Goal: Task Accomplishment & Management: Manage account settings

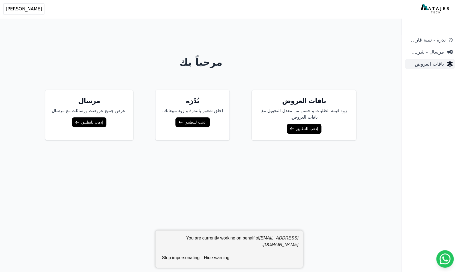
click at [435, 63] on span "باقات العروض" at bounding box center [425, 64] width 37 height 8
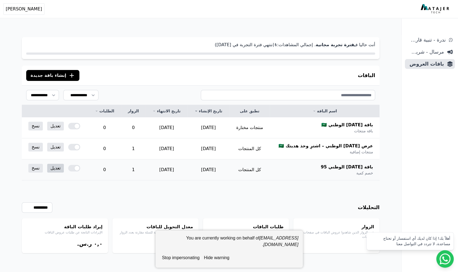
click at [53, 167] on link "تعديل" at bounding box center [55, 168] width 17 height 9
click at [54, 125] on link "تعديل" at bounding box center [55, 125] width 17 height 9
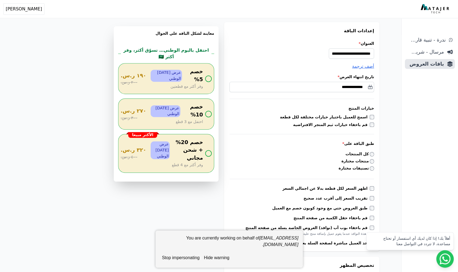
scroll to position [86, 0]
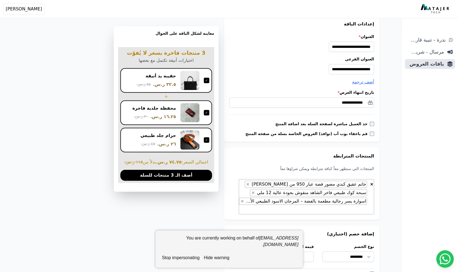
scroll to position [97, 0]
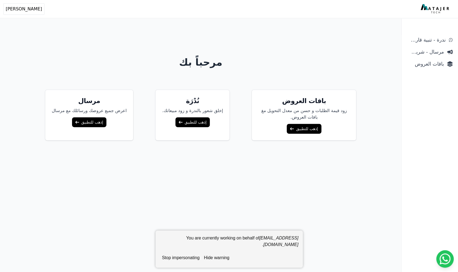
click at [187, 256] on button "stop impersonating" at bounding box center [181, 257] width 42 height 11
click at [292, 128] on link "إذهب للتطبيق" at bounding box center [304, 129] width 34 height 10
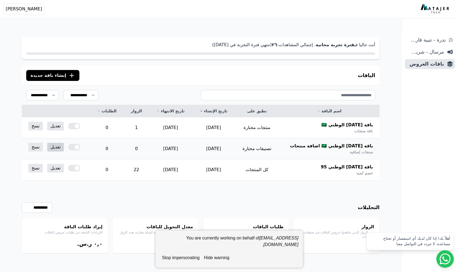
click at [54, 145] on link "تعديل" at bounding box center [55, 146] width 17 height 9
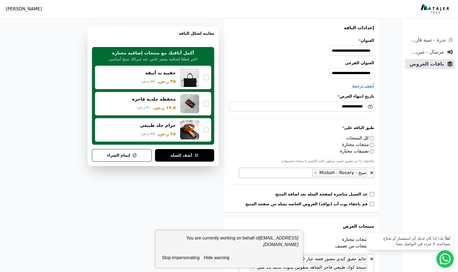
scroll to position [120, 0]
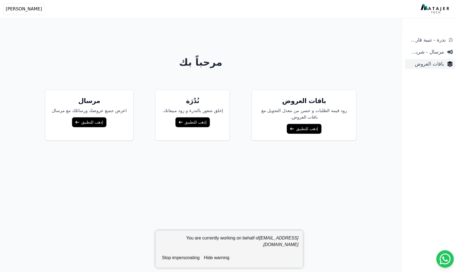
click at [432, 65] on span "باقات العروض" at bounding box center [425, 64] width 37 height 8
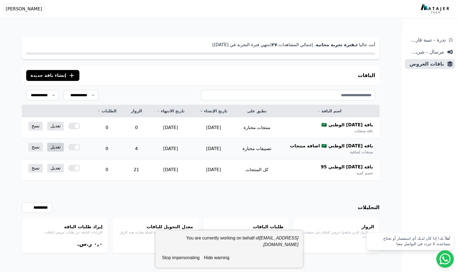
click at [52, 145] on link "تعديل" at bounding box center [55, 146] width 17 height 9
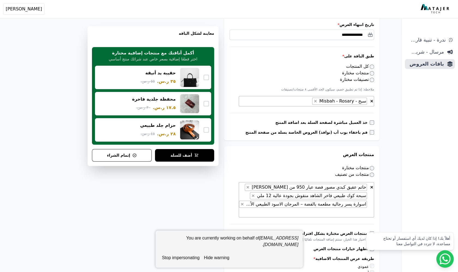
scroll to position [130, 0]
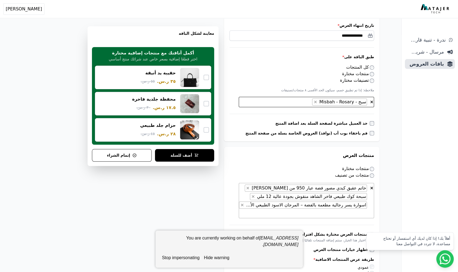
click at [298, 105] on span "× × سبح - Misbah - Rosary" at bounding box center [306, 102] width 135 height 10
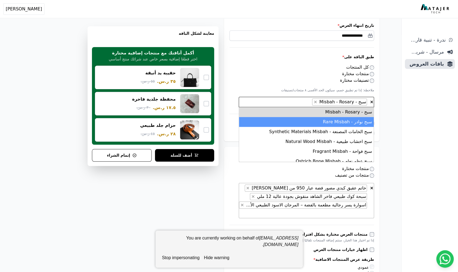
click at [305, 118] on li "سبح نوادر - Rare Misbah" at bounding box center [306, 122] width 135 height 10
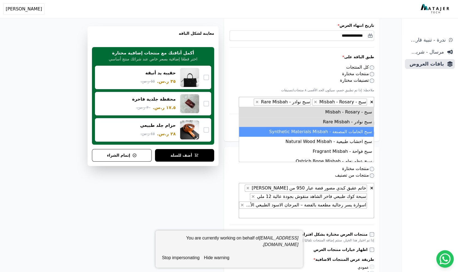
click at [311, 130] on li "سبح الخامات المصنعة - Synthetic Materials Misbah" at bounding box center [306, 132] width 135 height 10
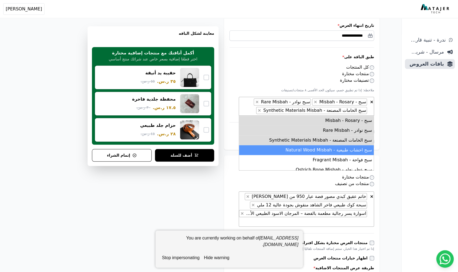
click at [319, 149] on li "سبح اخشاب طبيعية - Natural Wood Misbah" at bounding box center [306, 150] width 135 height 10
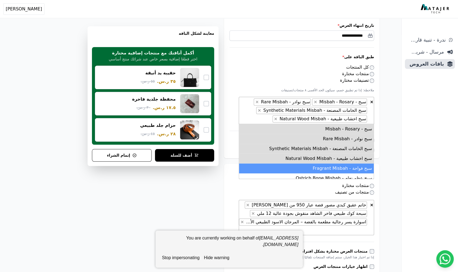
click at [322, 165] on li "سبح فواحة - Fragrant Misbah" at bounding box center [306, 168] width 135 height 10
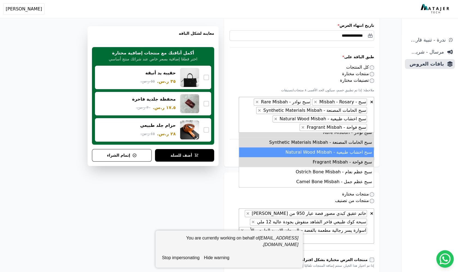
scroll to position [15, 0]
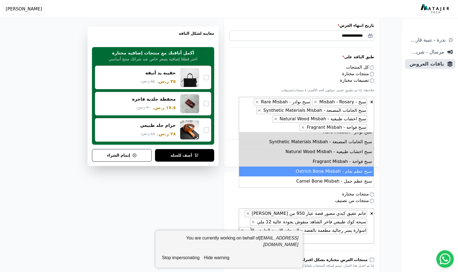
click at [327, 171] on li "سبح عظم نعام - Ostrich Bone Misbah" at bounding box center [306, 171] width 135 height 10
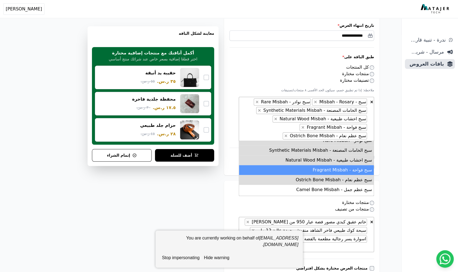
scroll to position [31, 0]
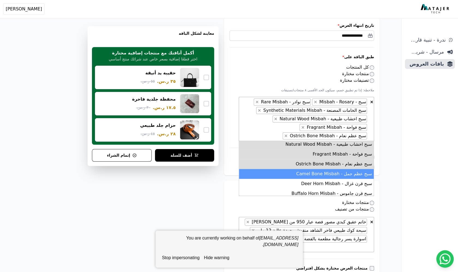
click at [329, 174] on li "سبح عظم جمل - Camel Bone Misbah" at bounding box center [306, 174] width 135 height 10
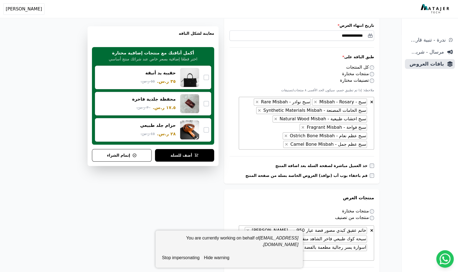
click at [188, 258] on button "stop impersonating" at bounding box center [181, 257] width 42 height 11
